Goal: Obtain resource: Download file/media

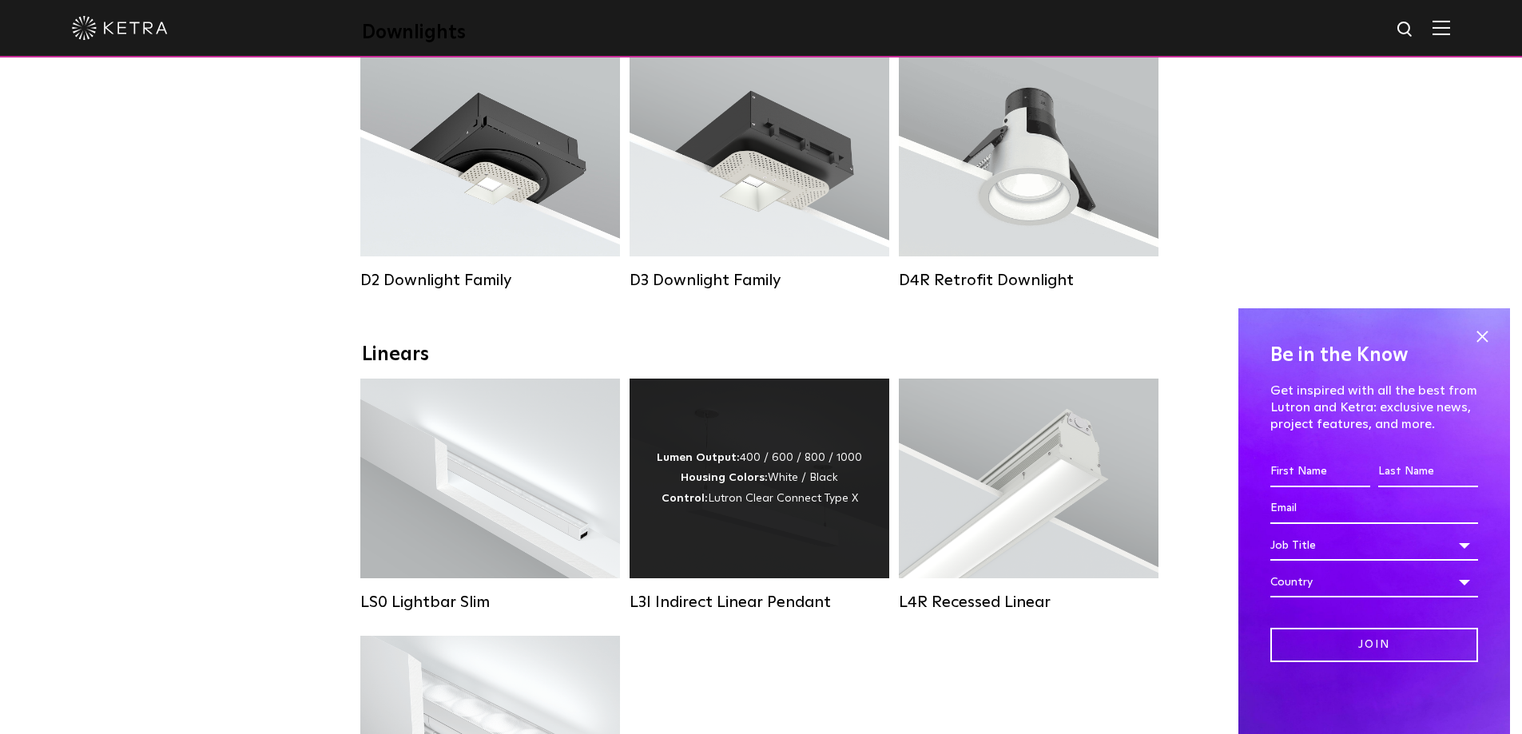
scroll to position [266, 0]
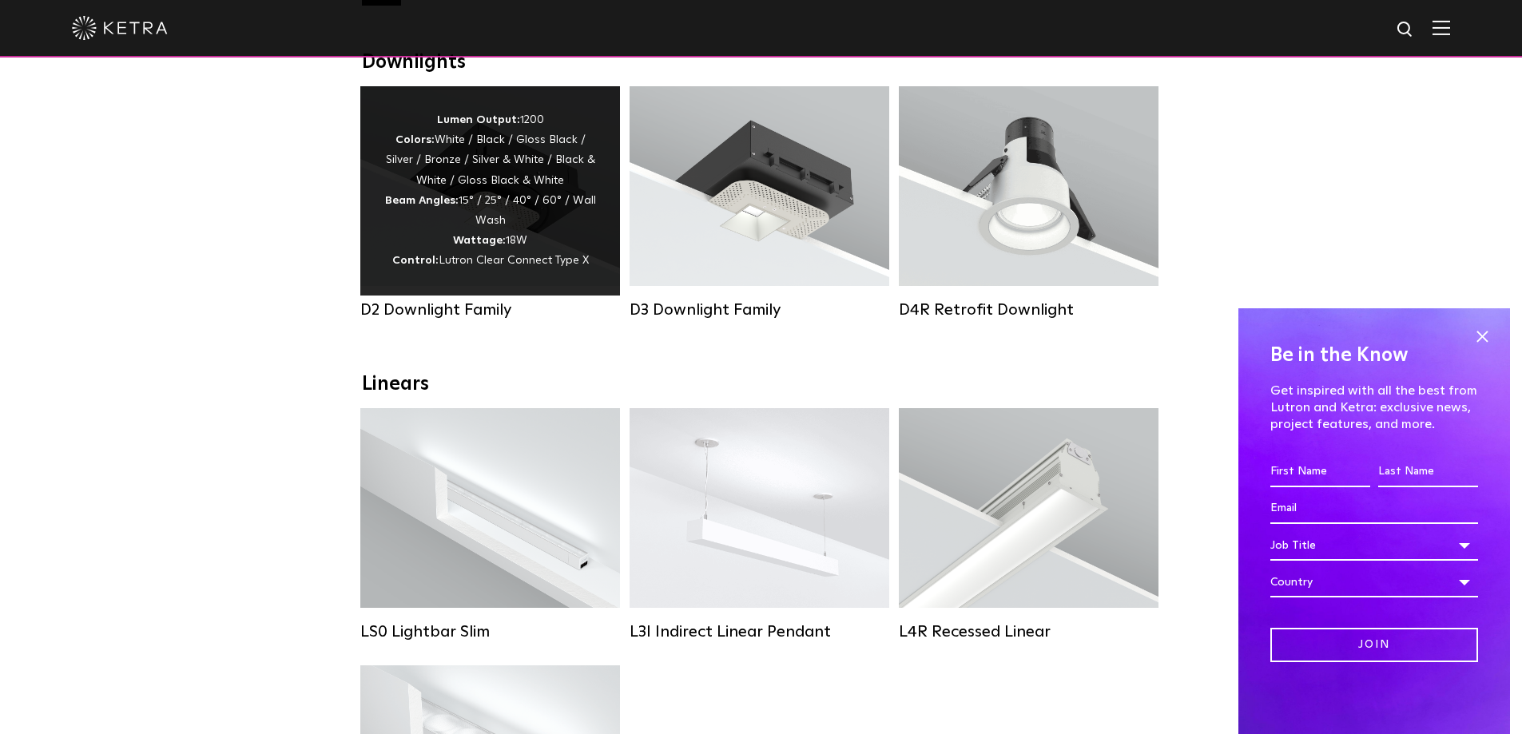
click at [514, 205] on div "Lumen Output: 1200 Colors: White / Black / Gloss Black / Silver / Bronze / Silv…" at bounding box center [490, 190] width 212 height 161
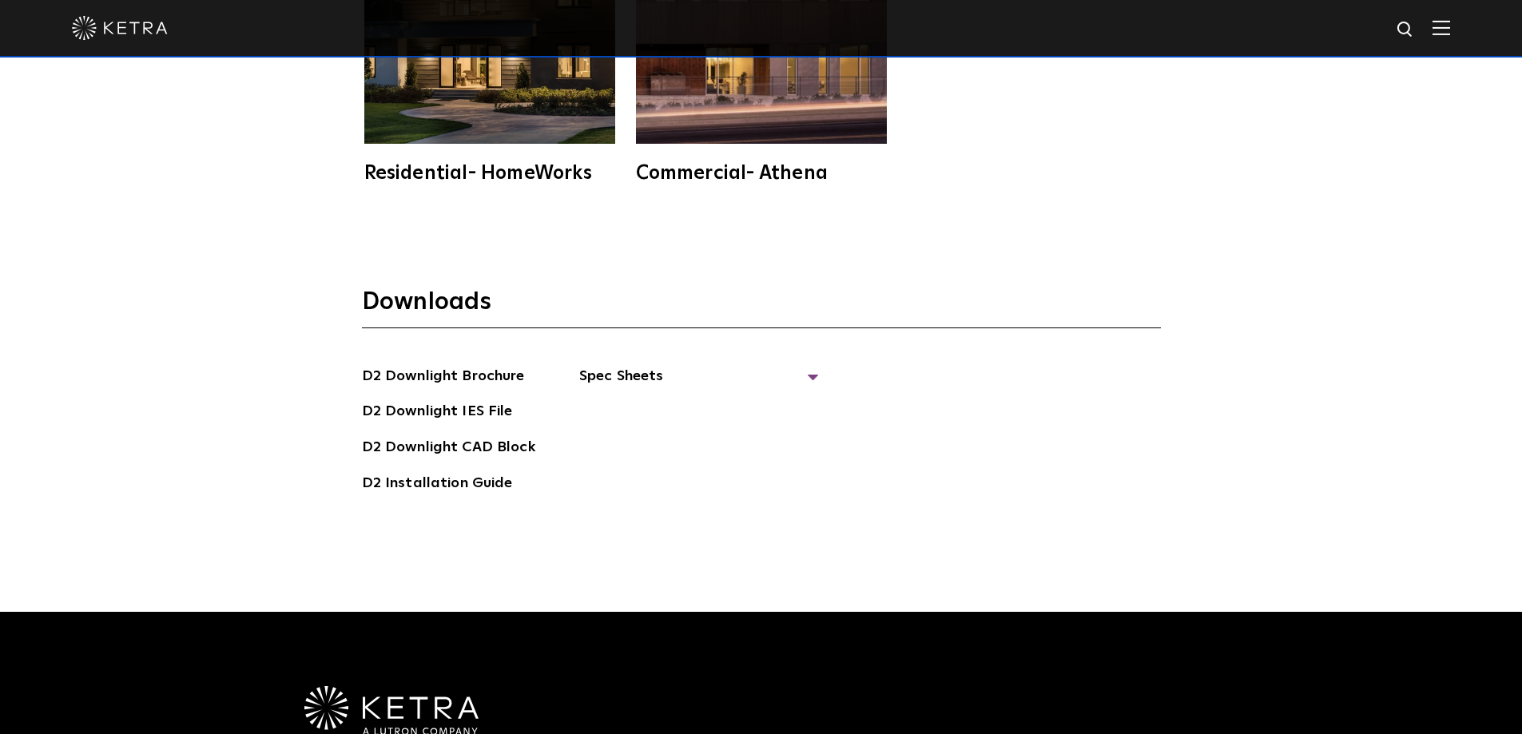
scroll to position [4580, 0]
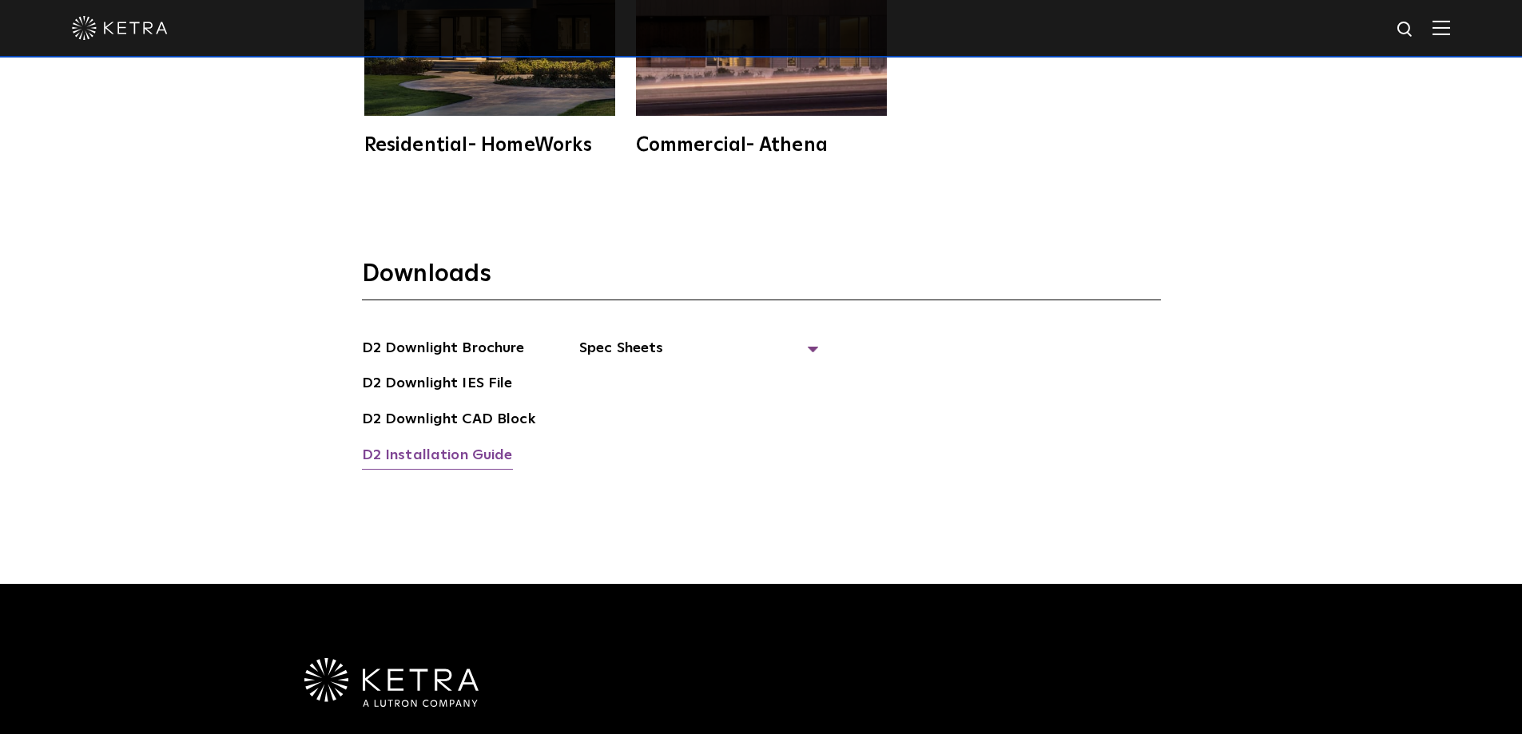
click at [427, 444] on link "D2 Installation Guide" at bounding box center [437, 457] width 151 height 26
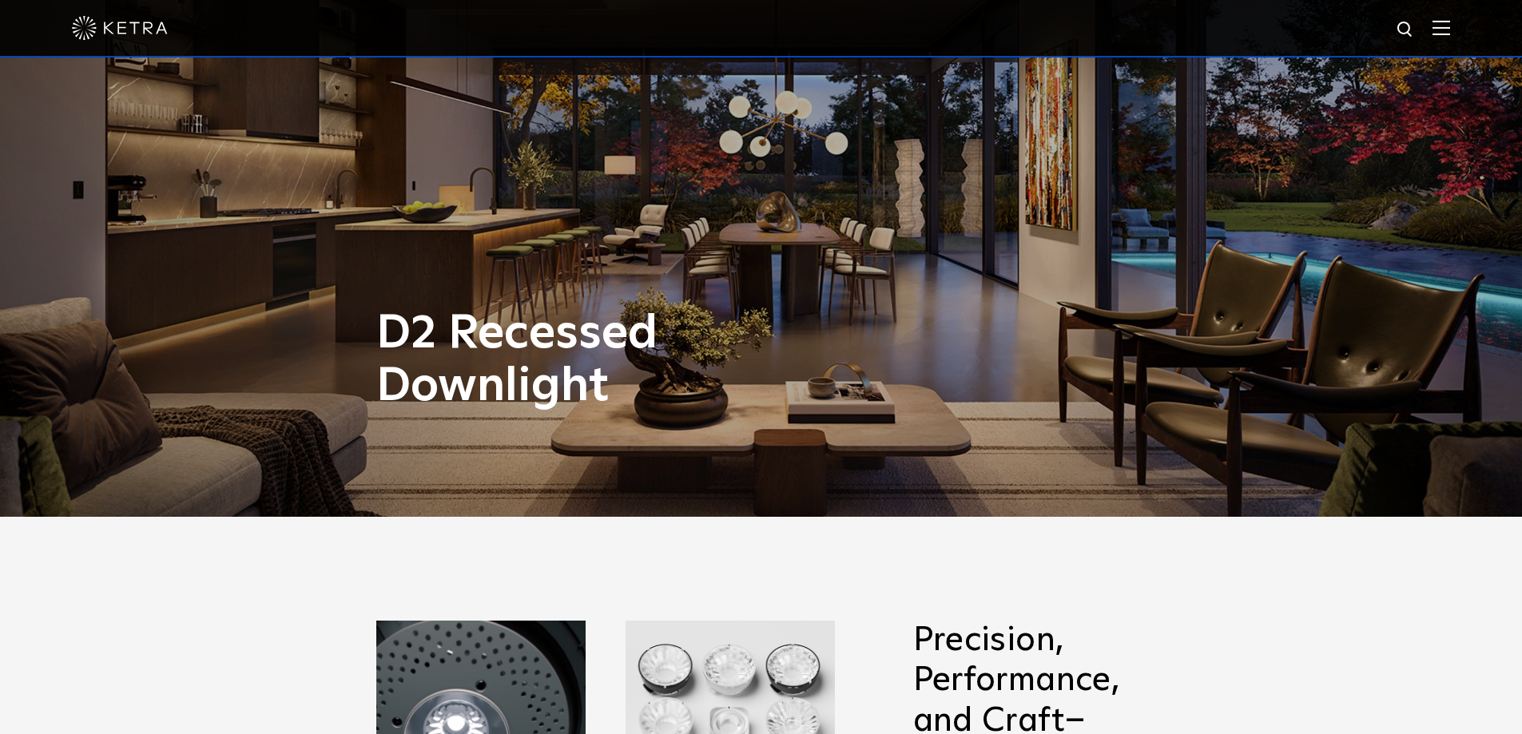
scroll to position [0, 0]
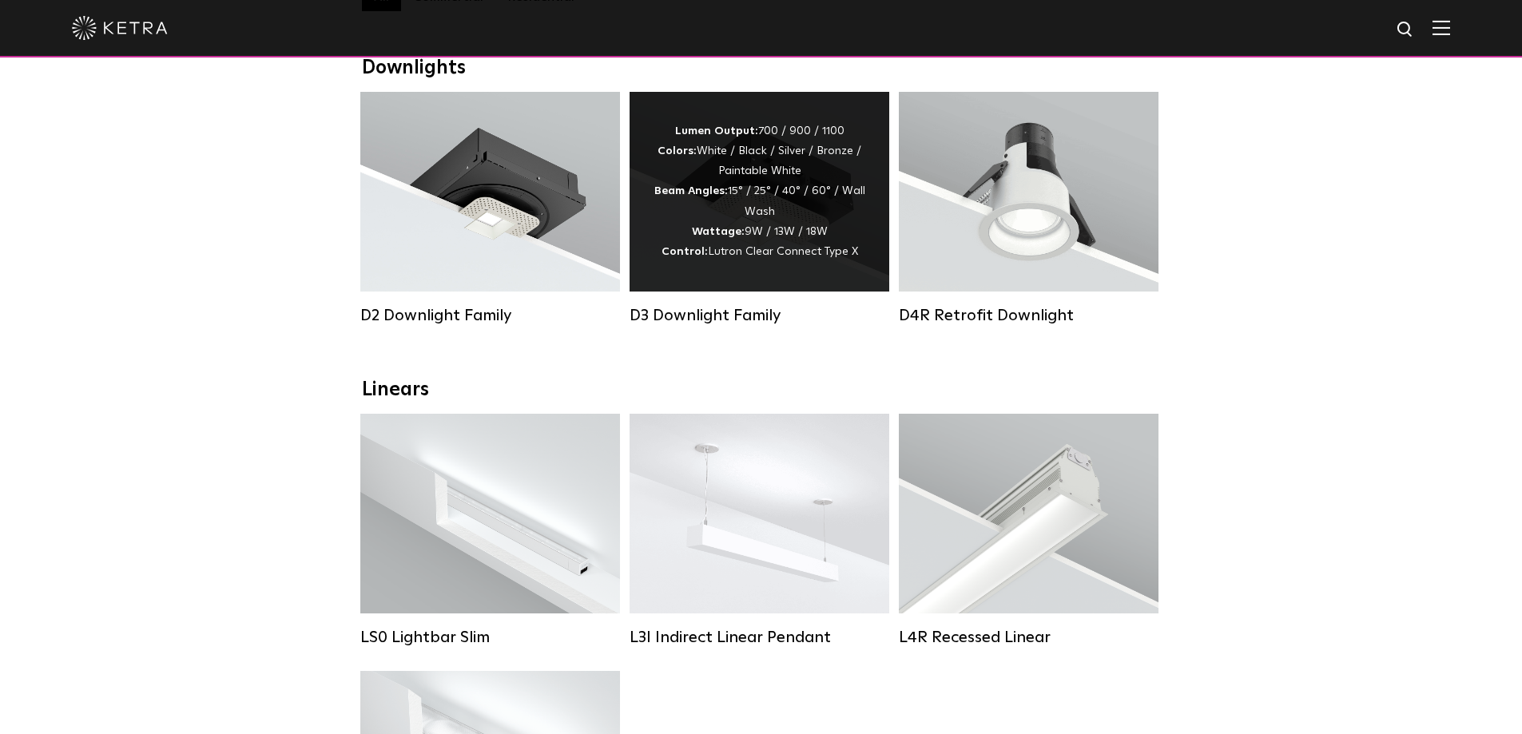
click at [777, 228] on div "Lumen Output: 700 / 900 / 1100 Colors: White / Black / Silver / Bronze / Painta…" at bounding box center [760, 191] width 212 height 141
